Goal: Information Seeking & Learning: Learn about a topic

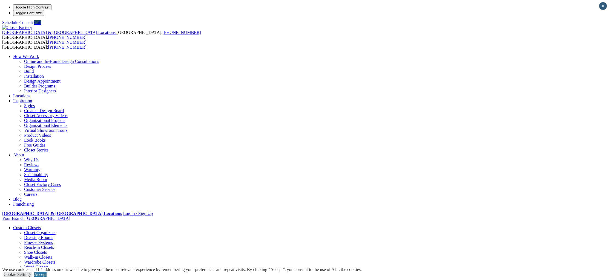
click at [26, 275] on link "Garage" at bounding box center [19, 277] width 13 height 5
click at [53, 245] on link "Entertainment Centers" at bounding box center [32, 247] width 39 height 5
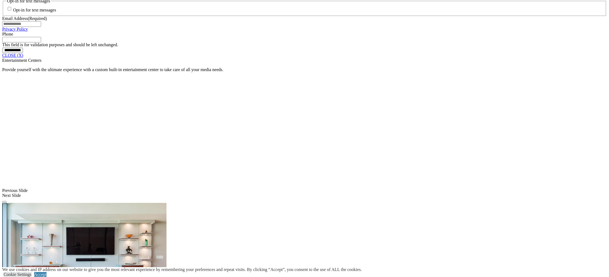
scroll to position [454, 0]
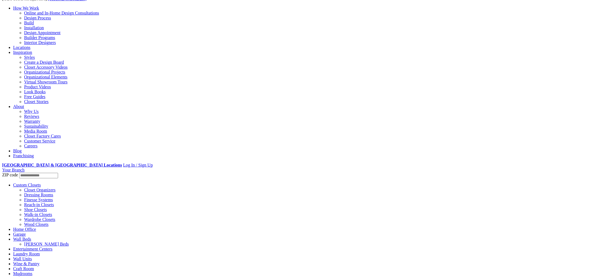
scroll to position [58, 0]
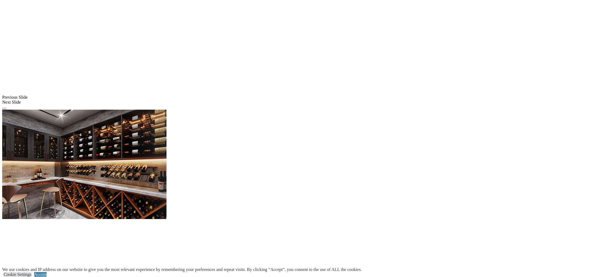
scroll to position [527, 0]
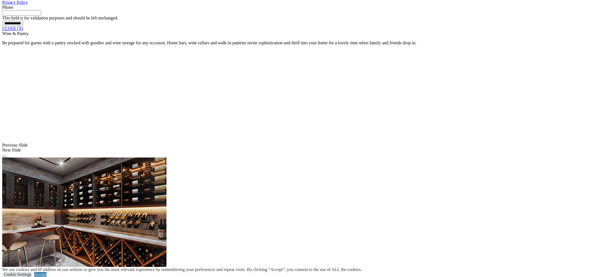
scroll to position [554, 0]
